Goal: Browse casually

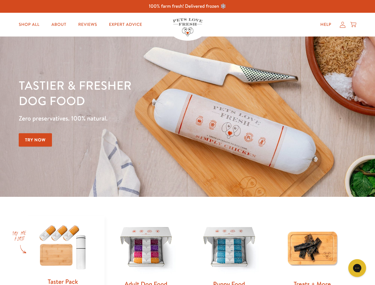
click at [188, 143] on div "Tastier & fresher dog food Zero preservatives. 100% natural. Try Now" at bounding box center [131, 117] width 225 height 78
click at [358, 268] on icon "Gorgias live chat" at bounding box center [358, 268] width 6 height 6
